Goal: Share content

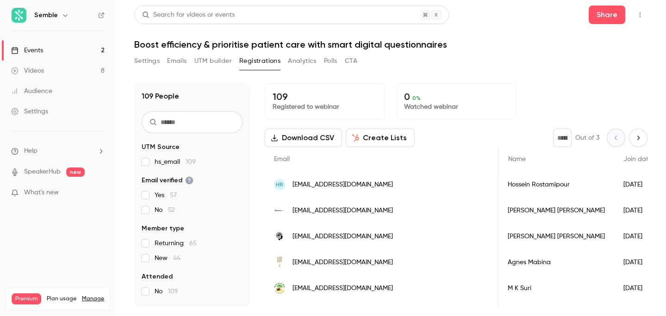
scroll to position [0, 552]
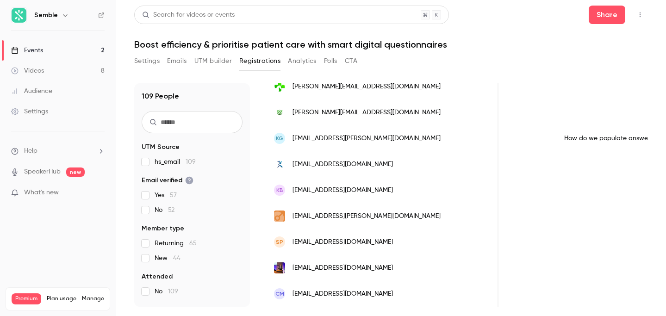
click at [49, 47] on link "Events 2" at bounding box center [58, 50] width 116 height 20
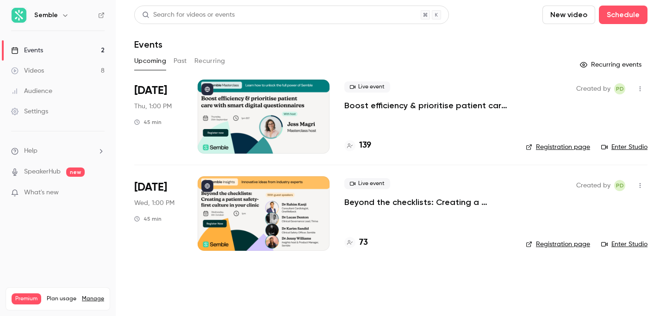
click at [264, 223] on div at bounding box center [264, 213] width 132 height 74
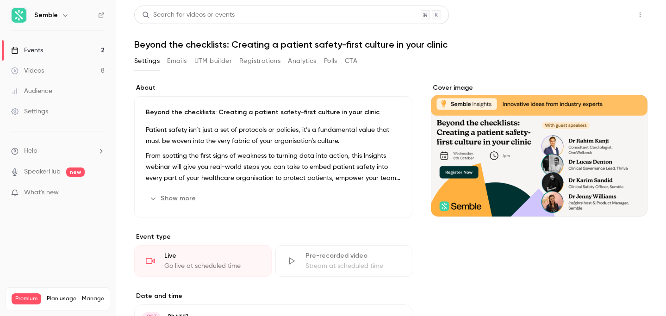
click at [609, 19] on button "Share" at bounding box center [607, 15] width 37 height 19
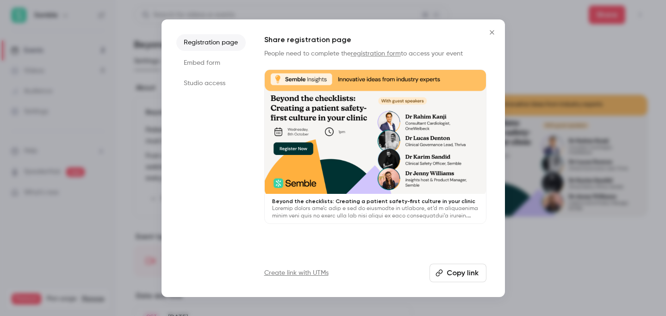
click at [552, 82] on div at bounding box center [333, 158] width 666 height 316
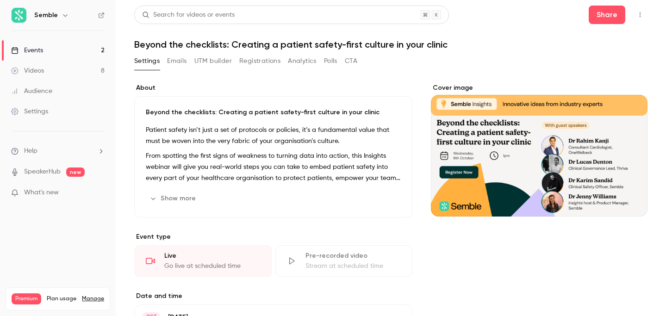
click at [645, 16] on button "button" at bounding box center [640, 14] width 15 height 15
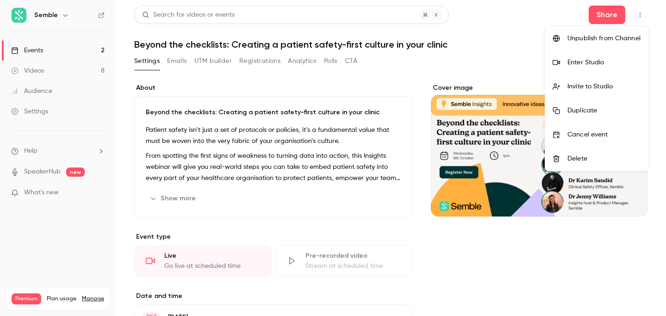
click at [610, 62] on div "Enter Studio" at bounding box center [603, 62] width 73 height 9
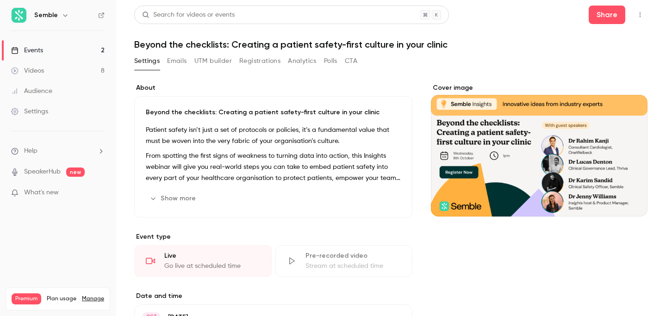
click at [640, 12] on icon "button" at bounding box center [639, 15] width 7 height 6
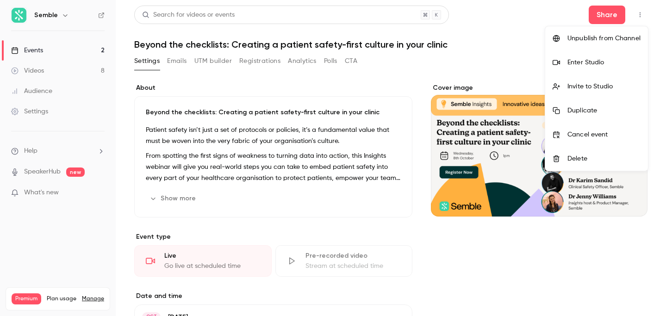
click at [593, 87] on div "Invite to Studio" at bounding box center [603, 86] width 73 height 9
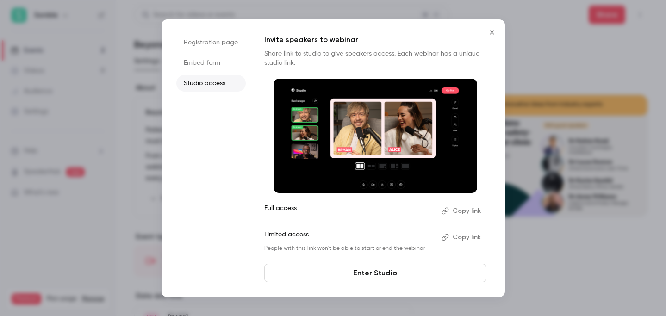
click at [469, 238] on button "Copy link" at bounding box center [462, 237] width 49 height 15
click at [492, 30] on icon "Close" at bounding box center [491, 32] width 11 height 7
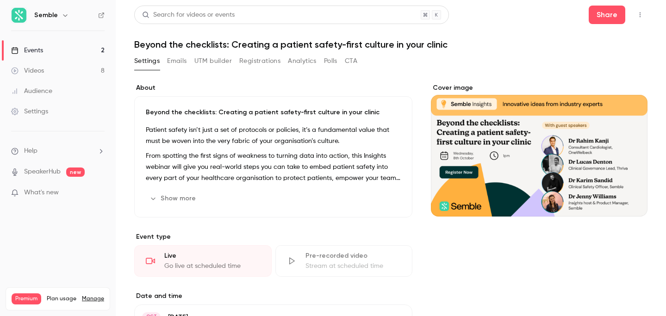
click at [643, 19] on button "button" at bounding box center [640, 14] width 15 height 15
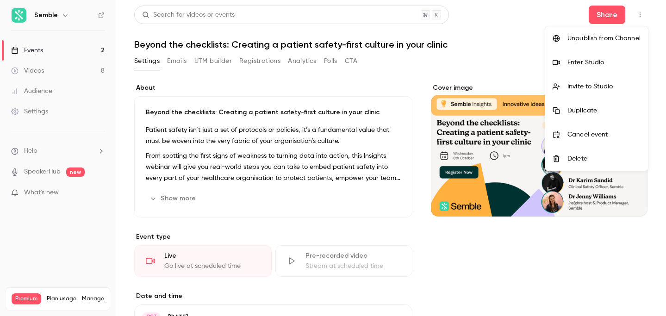
click at [597, 66] on div "Enter Studio" at bounding box center [603, 62] width 73 height 9
